Goal: Transaction & Acquisition: Purchase product/service

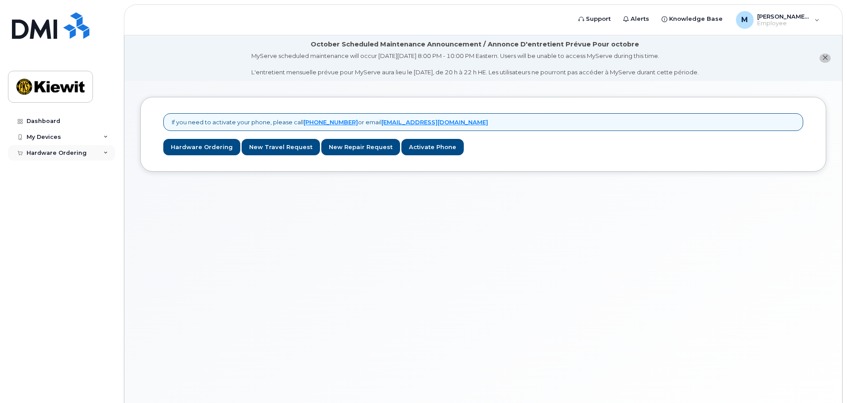
click at [102, 157] on div "Hardware Ordering" at bounding box center [61, 153] width 107 height 16
click at [55, 190] on div "New Order" at bounding box center [48, 186] width 34 height 8
click at [59, 169] on div "My Orders" at bounding box center [47, 169] width 32 height 8
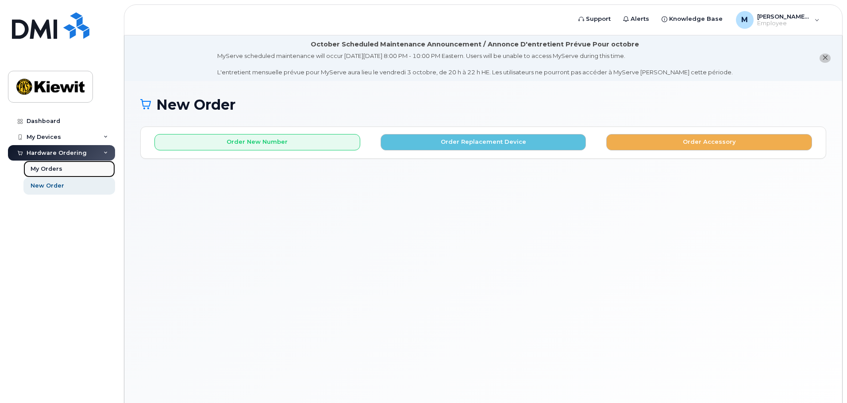
click at [57, 169] on div "My Orders" at bounding box center [47, 169] width 32 height 8
